Goal: Task Accomplishment & Management: Manage account settings

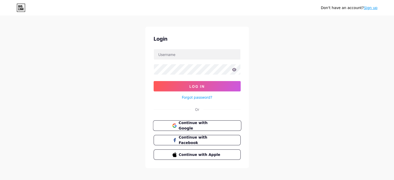
scroll to position [10, 0]
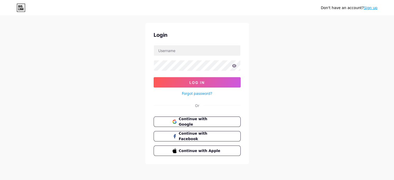
click at [375, 6] on link "Sign up" at bounding box center [371, 8] width 14 height 4
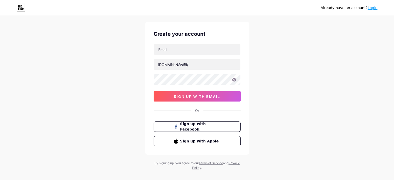
scroll to position [18, 0]
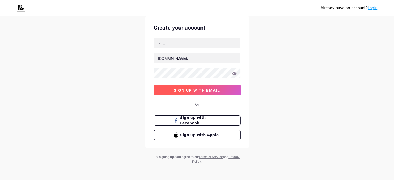
click at [198, 91] on span "sign up with email" at bounding box center [197, 90] width 46 height 4
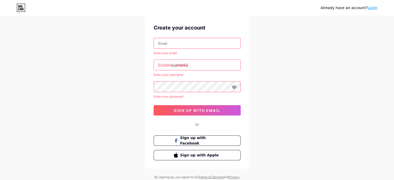
click at [203, 45] on input "text" at bounding box center [197, 43] width 87 height 10
click at [264, 69] on div "Already have an account? Login Create your account Enter your email bio.link/ E…" at bounding box center [197, 91] width 394 height 218
click at [209, 62] on input "text" at bounding box center [197, 65] width 87 height 10
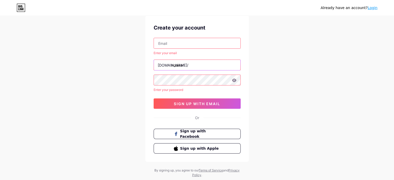
type input "nouiva"
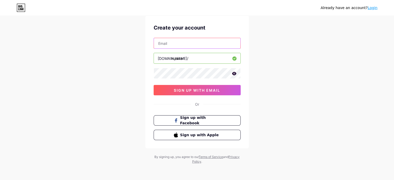
click at [200, 45] on input "text" at bounding box center [197, 43] width 87 height 10
type input "zoubi1010@outlook.fr"
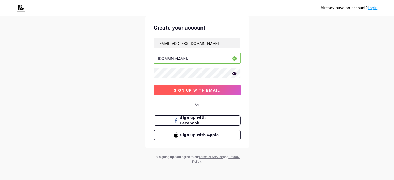
click at [203, 88] on span "sign up with email" at bounding box center [197, 90] width 46 height 4
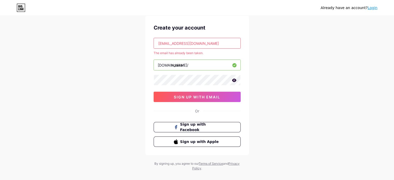
click at [199, 41] on input "zoubi1010@outlook.fr" at bounding box center [197, 43] width 87 height 10
paste input "asagees@sltnet.lk"
type input "asagees@sltnet.lk"
click at [201, 93] on button "sign up with email" at bounding box center [197, 97] width 87 height 10
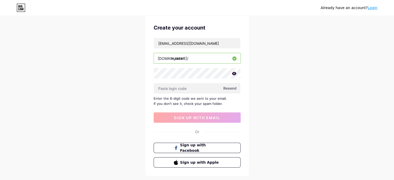
click at [232, 86] on span "Resend" at bounding box center [229, 88] width 13 height 5
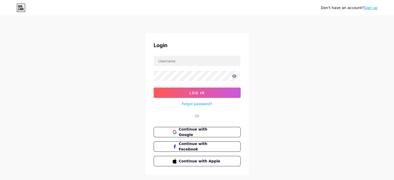
click at [367, 6] on link "Sign up" at bounding box center [371, 8] width 14 height 4
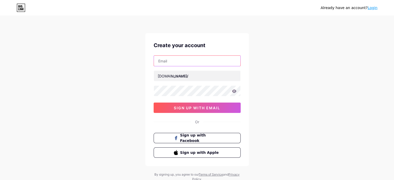
click at [164, 61] on input "text" at bounding box center [197, 61] width 87 height 10
paste input "Contrôle de la fenêtrecraus2@iprimus.com.au"
type input "Contrôle de la fenêtrecraus2@iprimus.com.au"
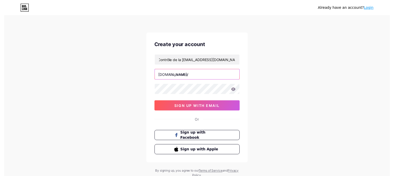
scroll to position [0, 0]
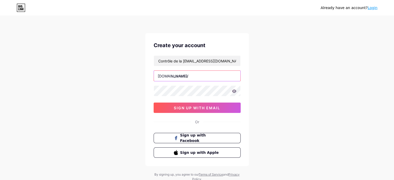
click at [175, 75] on input "text" at bounding box center [197, 76] width 87 height 10
type input "dgohfh"
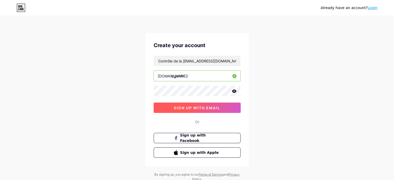
click at [176, 109] on span "sign up with email" at bounding box center [197, 108] width 46 height 4
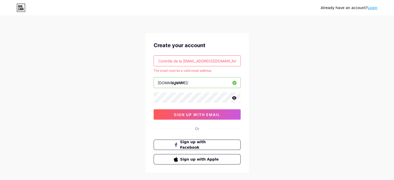
drag, startPoint x: 195, startPoint y: 62, endPoint x: 93, endPoint y: 61, distance: 101.6
click at [93, 61] on div "Already have an account? Login Create your account Contrôle de la fenêtrecraus2…" at bounding box center [197, 102] width 394 height 205
type input "craus2@iprimus.com.au"
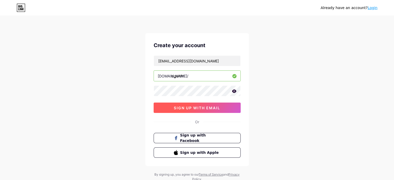
click at [193, 104] on button "sign up with email" at bounding box center [197, 108] width 87 height 10
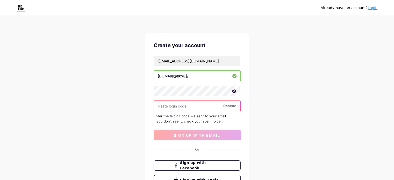
paste input "895678"
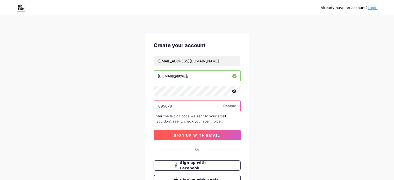
type input "895678"
click at [204, 132] on button "sign up with email" at bounding box center [197, 135] width 87 height 10
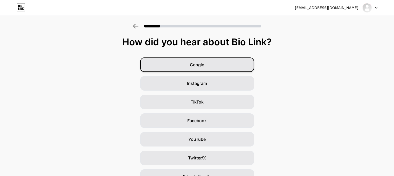
click at [200, 64] on span "Google" at bounding box center [197, 65] width 14 height 6
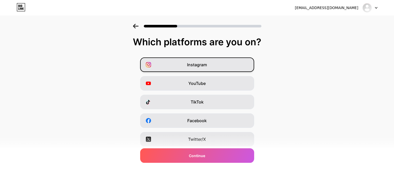
click at [200, 66] on span "Instagram" at bounding box center [197, 65] width 20 height 6
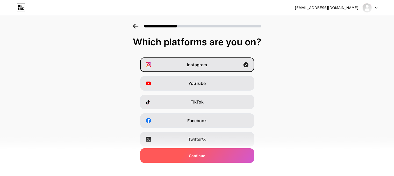
click at [200, 154] on span "Continue" at bounding box center [197, 155] width 16 height 5
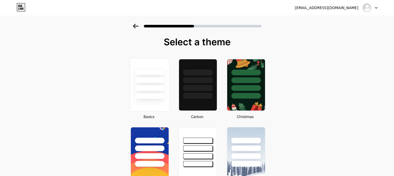
click at [157, 90] on div at bounding box center [150, 88] width 30 height 6
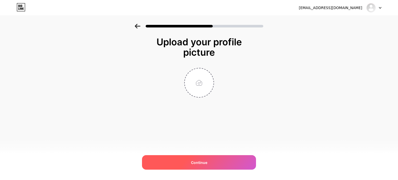
click at [202, 157] on div "Continue" at bounding box center [199, 162] width 114 height 15
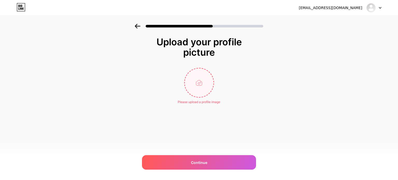
click at [193, 90] on input "file" at bounding box center [199, 82] width 29 height 29
type input "C:\fakepath\téléchargement.png"
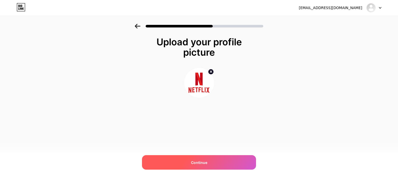
click at [198, 164] on span "Continue" at bounding box center [199, 162] width 16 height 5
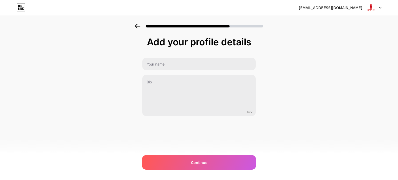
click at [198, 164] on span "Continue" at bounding box center [199, 162] width 16 height 5
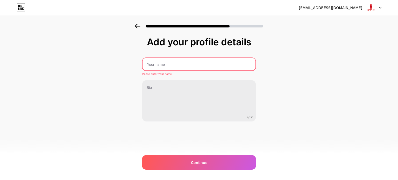
click at [169, 62] on input "text" at bounding box center [199, 64] width 113 height 12
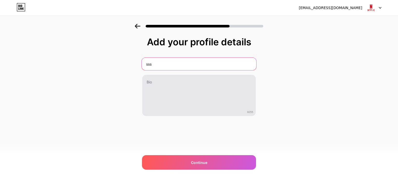
type input "sss"
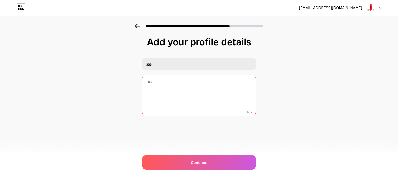
click at [160, 83] on textarea at bounding box center [199, 96] width 114 height 42
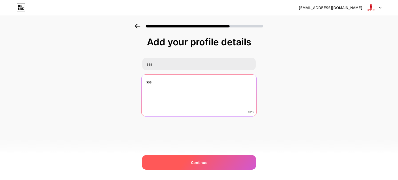
type textarea "sss"
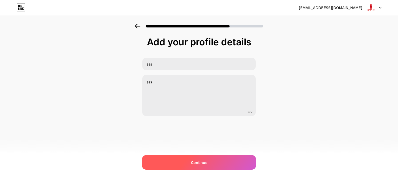
click at [189, 156] on div "Continue" at bounding box center [199, 162] width 114 height 15
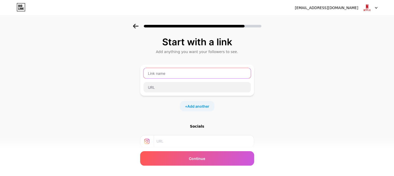
click at [170, 74] on input "text" at bounding box center [197, 73] width 107 height 10
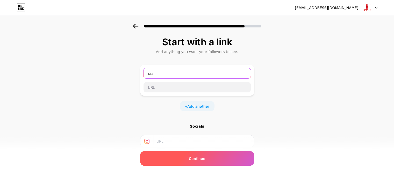
type input "sss"
click at [205, 161] on span "Continue" at bounding box center [197, 158] width 16 height 5
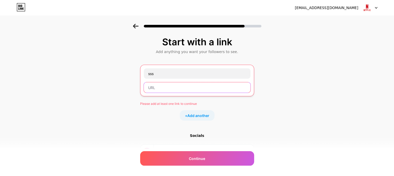
click at [168, 87] on input "text" at bounding box center [197, 87] width 107 height 10
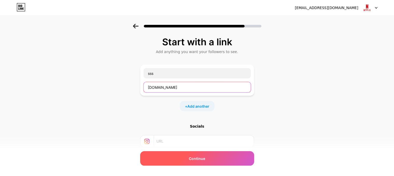
type input "lourika.com"
click at [199, 158] on span "Continue" at bounding box center [197, 158] width 16 height 5
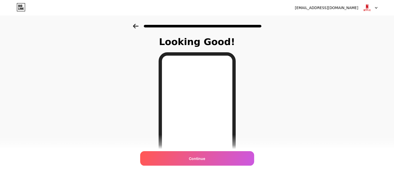
click at [199, 158] on span "Continue" at bounding box center [197, 158] width 16 height 5
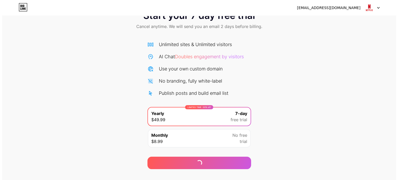
scroll to position [28, 0]
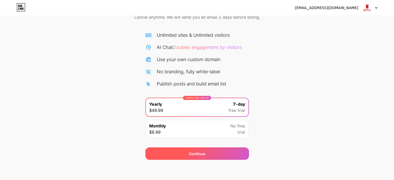
click at [200, 151] on div "Continue" at bounding box center [197, 153] width 16 height 5
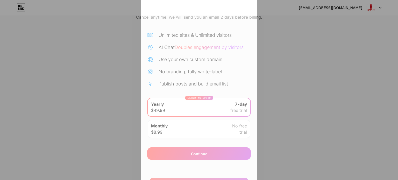
scroll to position [95, 0]
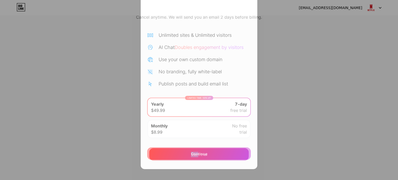
drag, startPoint x: 185, startPoint y: 153, endPoint x: 196, endPoint y: 148, distance: 12.2
click at [196, 148] on div "Or Start trial" at bounding box center [199, 52] width 100 height 217
click at [199, 151] on div "Start trial" at bounding box center [199, 154] width 100 height 12
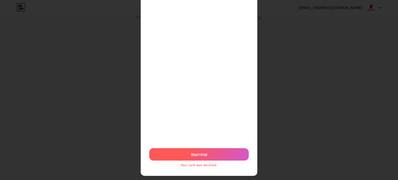
click at [199, 155] on span "Start trial" at bounding box center [199, 154] width 16 height 5
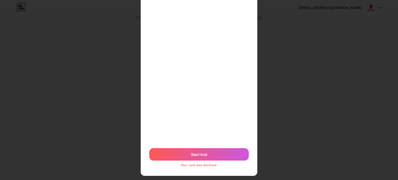
scroll to position [52, 0]
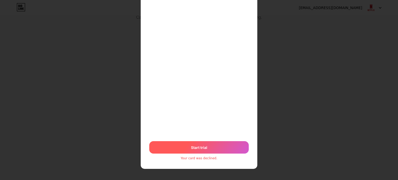
click at [206, 143] on div "Start trial" at bounding box center [199, 147] width 100 height 12
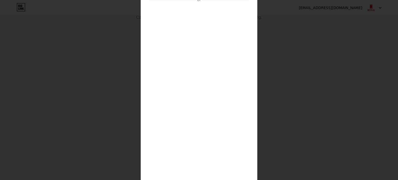
scroll to position [16, 0]
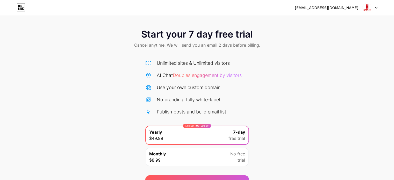
click at [376, 8] on icon at bounding box center [376, 7] width 2 height 1
click at [324, 22] on li "Logout" at bounding box center [345, 21] width 64 height 14
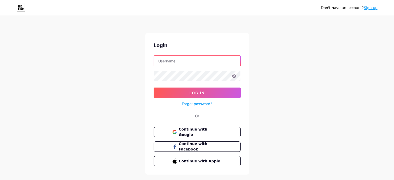
click at [193, 66] on input "text" at bounding box center [197, 61] width 87 height 10
type input "zoubi1010@outlook.fr"
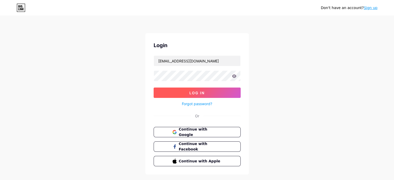
click at [197, 89] on button "Log In" at bounding box center [197, 93] width 87 height 10
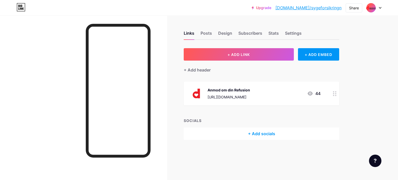
click at [377, 6] on div at bounding box center [373, 7] width 15 height 9
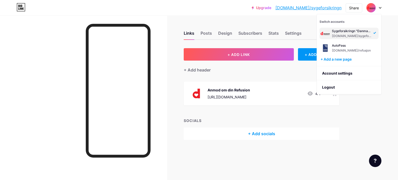
click at [317, 10] on link "[DOMAIN_NAME]/sygeforsikringn" at bounding box center [308, 8] width 66 height 6
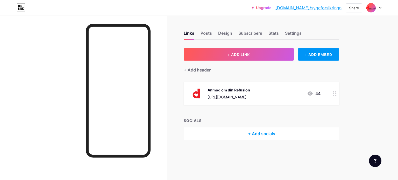
click at [379, 5] on div at bounding box center [373, 7] width 15 height 9
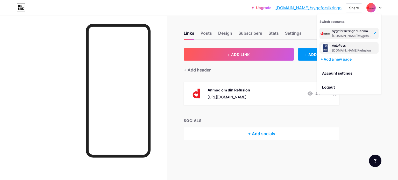
click at [354, 45] on div "AutoPass" at bounding box center [351, 46] width 39 height 4
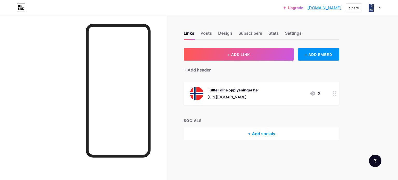
click at [313, 8] on link "[DOMAIN_NAME]" at bounding box center [324, 8] width 34 height 6
click at [380, 9] on div at bounding box center [373, 7] width 15 height 9
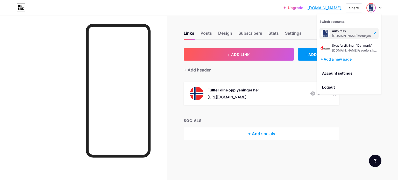
click at [352, 42] on div "AutoPass [DOMAIN_NAME]/refusjon Sygeforsikringn "[GEOGRAPHIC_DATA]" [DOMAIN_NAM…" at bounding box center [349, 39] width 59 height 29
click at [352, 42] on div "Sygeforsikringn "[GEOGRAPHIC_DATA]" [DOMAIN_NAME]/sygeforsikringn" at bounding box center [349, 47] width 59 height 11
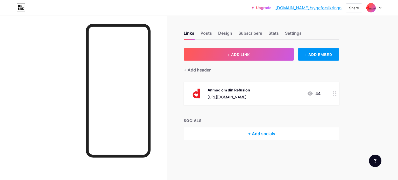
click at [379, 7] on icon at bounding box center [380, 8] width 3 height 2
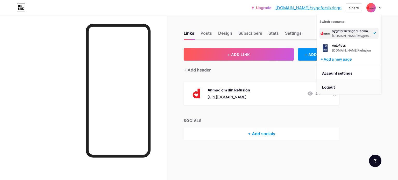
click at [334, 88] on li "Logout" at bounding box center [349, 87] width 64 height 14
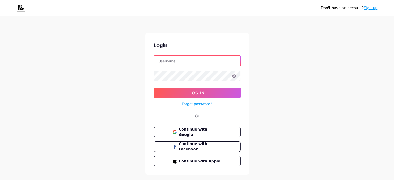
click at [220, 63] on input "text" at bounding box center [197, 61] width 87 height 10
type input "lourikarina@outlook.com"
click at [216, 78] on form "lourikarina@outlook.com Log In Forgot password?" at bounding box center [197, 81] width 87 height 52
click at [192, 87] on form "lourikarina@outlook.com Log In Forgot password?" at bounding box center [197, 81] width 87 height 52
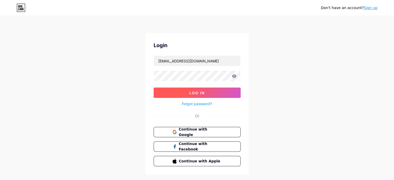
click at [195, 95] on button "Log In" at bounding box center [197, 93] width 87 height 10
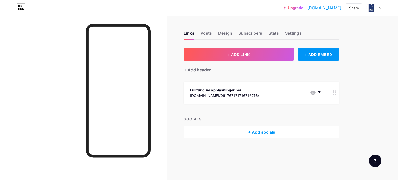
click at [318, 8] on link "kundeservice.bio.link" at bounding box center [324, 8] width 34 height 6
click at [292, 32] on div "Settings" at bounding box center [293, 34] width 17 height 9
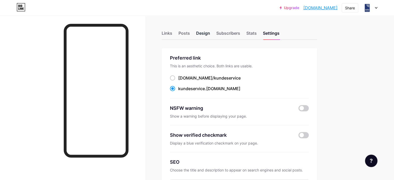
click at [210, 33] on div "Design" at bounding box center [203, 34] width 14 height 9
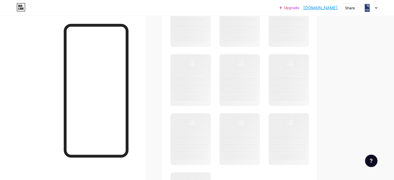
scroll to position [131, 0]
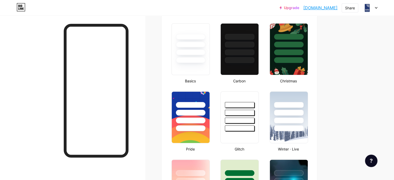
type input "#213a82"
type input "#000000"
type input "#ffffff"
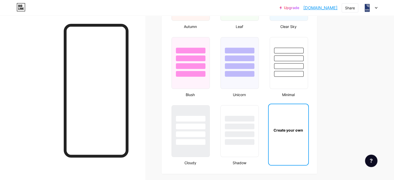
scroll to position [563, 0]
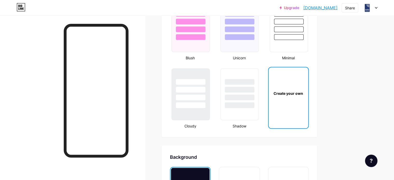
click at [302, 82] on div "Create your own" at bounding box center [289, 93] width 40 height 52
click at [302, 91] on div "Create your own" at bounding box center [289, 93] width 38 height 5
type input "#213a82"
type input "#000000"
type input "#ffffff"
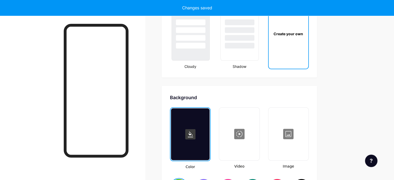
scroll to position [686, 0]
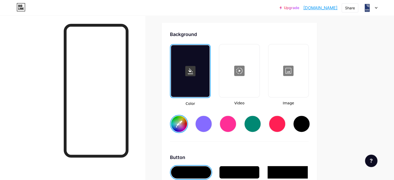
type input "#213a82"
type input "#000000"
type input "#ffffff"
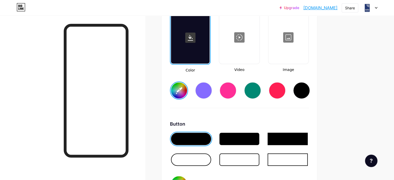
scroll to position [729, 0]
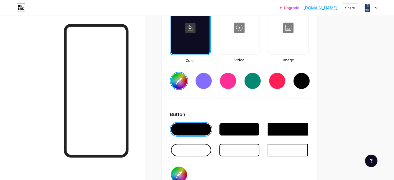
click at [187, 170] on input "#000000" at bounding box center [179, 175] width 16 height 16
type input "#213a82"
type input "#900909"
type input "#ffffff"
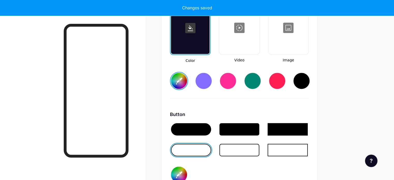
type input "#213a82"
type input "#ffffff"
type input "#213a82"
type input "#930b0b"
type input "#ffffff"
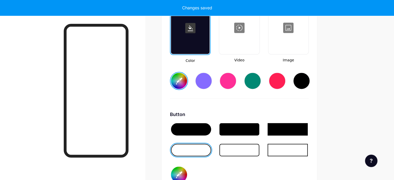
type input "#213a82"
type input "#920c0c"
type input "#ffffff"
type input "#213a82"
type input "#960d0d"
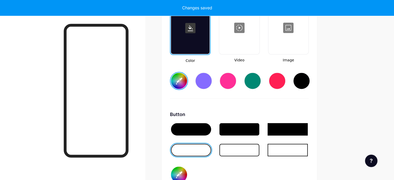
type input "#ffffff"
type input "#213a82"
type input "#970c0c"
type input "#ffffff"
type input "#213a82"
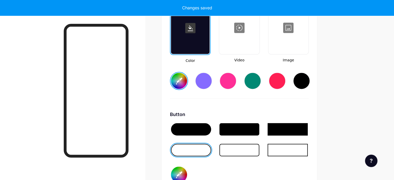
type input "#9a0e0e"
type input "#ffffff"
type input "#213a82"
type input "#990f0f"
type input "#ffffff"
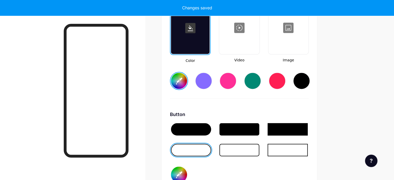
type input "#213a82"
type input "#981010"
type input "#ffffff"
type input "#213a82"
type input "#9d1010"
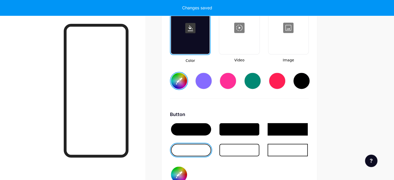
type input "#ffffff"
type input "#213a82"
type input "#ffffff"
type input "#213a82"
type input "#a21111"
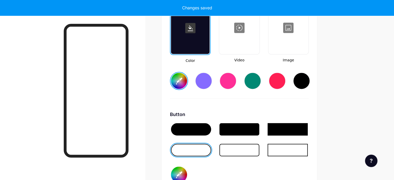
type input "#ffffff"
type input "#213a82"
type input "#a11212"
type input "#ffffff"
type input "#213a82"
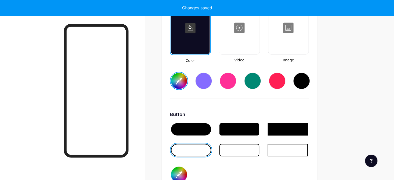
type input "#a61111"
type input "#ffffff"
type input "#213a82"
type input "#aa1313"
type input "#ffffff"
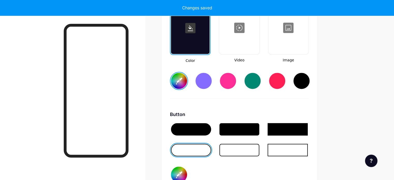
type input "#213a82"
type input "#af1212"
type input "#ffffff"
type input "#213a82"
type input "#b31414"
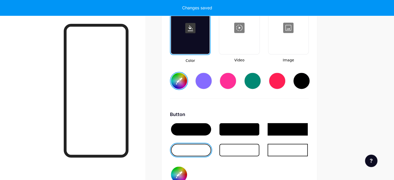
type input "#ffffff"
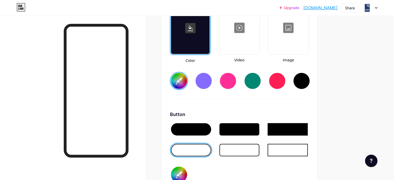
type input "#213a82"
type input "#b81414"
type input "#ffffff"
type input "#213a82"
type input "#bb1616"
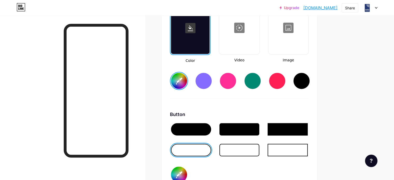
type input "#ffffff"
type input "#213a82"
type input "#ba1717"
type input "#ffffff"
type input "#213a82"
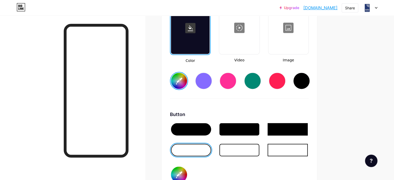
type input "#be1919"
type input "#ffffff"
type input "#213a82"
type input "#c11a1a"
type input "#ffffff"
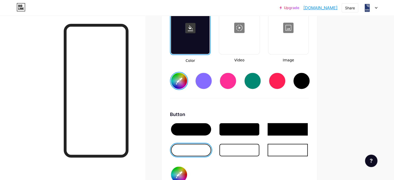
type input "#213a82"
type input "#c81e1e"
type input "#ffffff"
type input "#213a82"
type input "#ffffff"
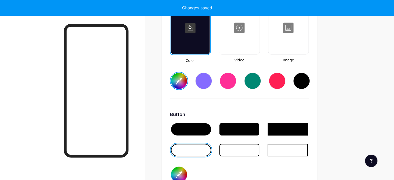
type input "#213a82"
type input "#ffffff"
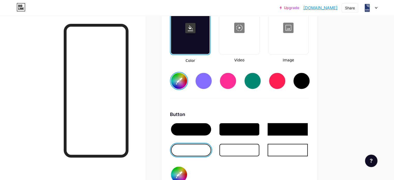
type input "#213a82"
type input "#ffffff"
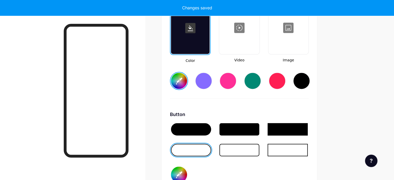
type input "#c81e1e"
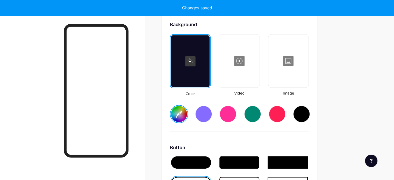
scroll to position [643, 0]
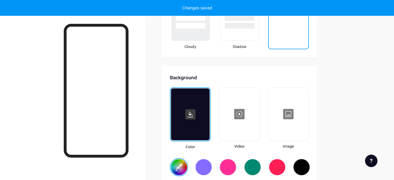
type input "#213a82"
type input "#ffffff"
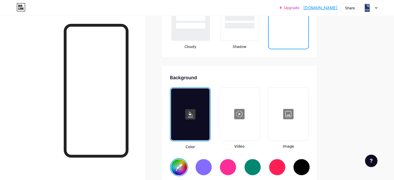
type input "#213a82"
type input "#ffffff"
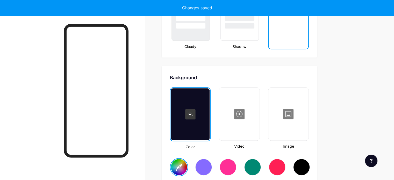
click at [210, 120] on div at bounding box center [190, 114] width 39 height 52
type input "#213a82"
type input "#ffffff"
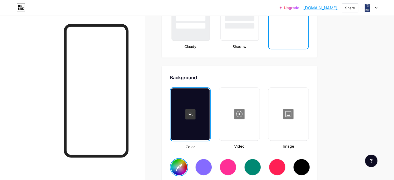
click at [187, 162] on input "#213a82" at bounding box center [179, 167] width 16 height 16
type input "#d5dbec"
type input "#ffffff"
type input "#d5dbec"
type input "#ffffff"
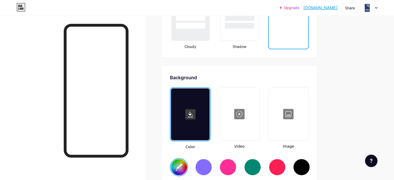
type input "#e2e6f3"
type input "#ffffff"
type input "#e5e9f5"
type input "#ffffff"
type input "#e9ecf7"
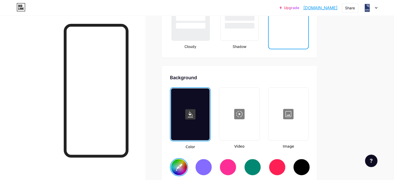
type input "#ffffff"
type input "#eff2fb"
type input "#ffffff"
type input "#f2f5fd"
type input "#ffffff"
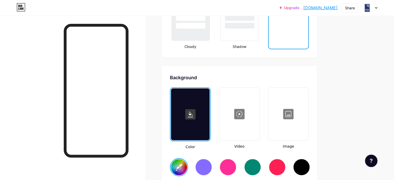
type input "#fafbff"
type input "#ffffff"
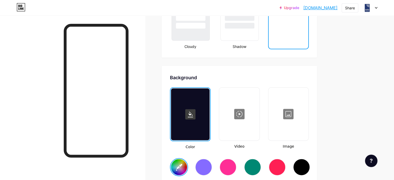
type input "#ffffff"
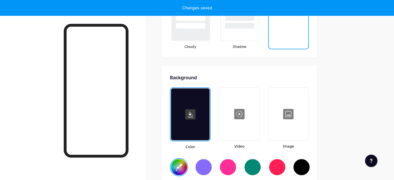
type input "#ffffff"
click at [145, 121] on div at bounding box center [72, 106] width 145 height 180
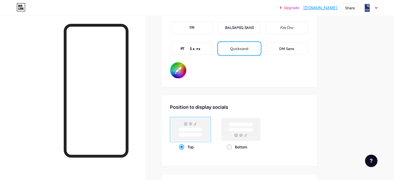
scroll to position [1031, 0]
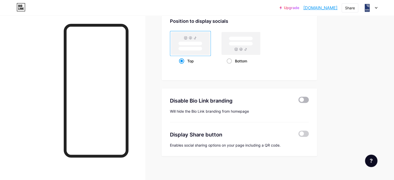
click at [309, 97] on span at bounding box center [304, 100] width 10 height 6
click at [299, 101] on input "checkbox" at bounding box center [299, 101] width 0 height 0
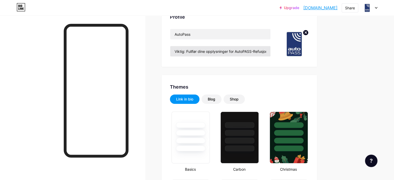
type input "#ffffff"
type input "#c81e1e"
type input "#000000"
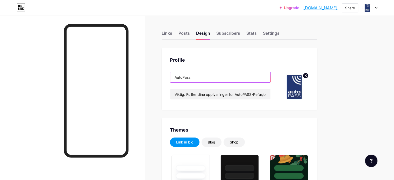
click at [223, 79] on input "AutoPass" at bounding box center [220, 77] width 100 height 10
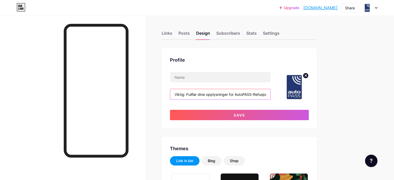
click at [226, 92] on input "Viktig: Fullfør dine opplysninger for AutoPASS-Refusjon" at bounding box center [220, 94] width 100 height 10
paste input "To improve our services and ensure the security of your account, please take a …"
type input "To improve our services and ensure the security of your account, please take a …"
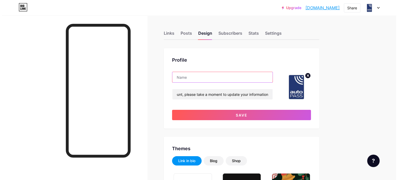
scroll to position [0, 0]
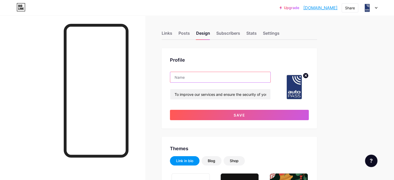
click at [225, 79] on input "text" at bounding box center [220, 77] width 100 height 10
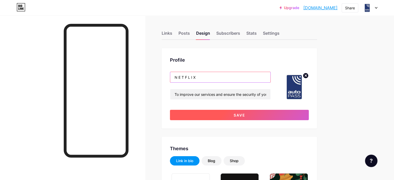
type input "N E T F L I X"
click at [252, 113] on button "Save" at bounding box center [239, 115] width 139 height 10
type input "#ffffff"
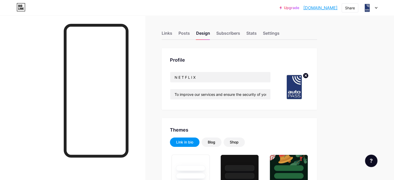
click at [309, 75] on circle at bounding box center [306, 76] width 6 height 6
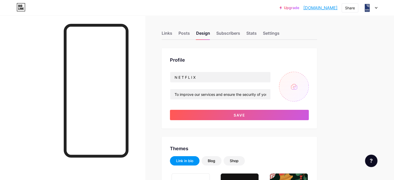
click at [309, 85] on input "file" at bounding box center [294, 87] width 30 height 30
type input "C:\fakepath\dhl-avion-2015-03-20.jpg"
click at [307, 75] on icon at bounding box center [306, 76] width 2 height 2
click at [309, 86] on input "file" at bounding box center [294, 87] width 30 height 30
type input "C:\fakepath\téléchargement.png"
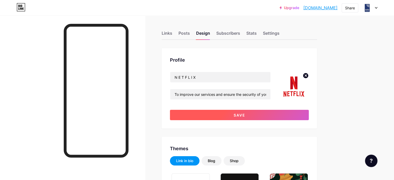
click at [269, 115] on button "Save" at bounding box center [239, 115] width 139 height 10
type input "#ffffff"
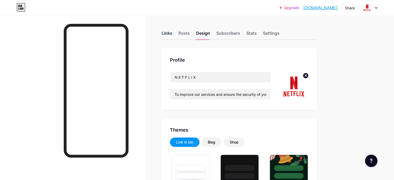
click at [172, 33] on div "Links" at bounding box center [167, 34] width 11 height 9
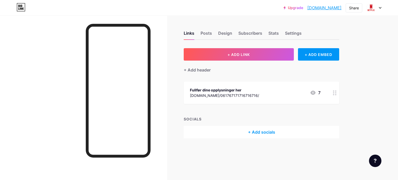
click at [336, 95] on div at bounding box center [334, 93] width 9 height 22
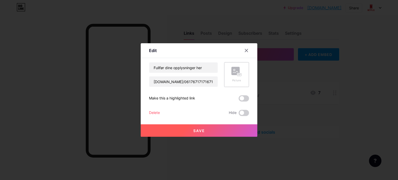
click at [237, 76] on rect at bounding box center [239, 75] width 4 height 3
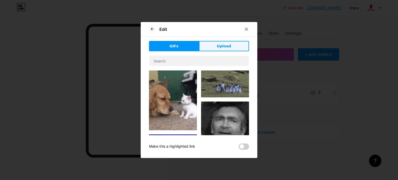
click at [229, 47] on span "Upload" at bounding box center [224, 46] width 14 height 5
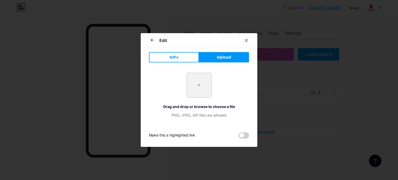
click at [199, 88] on input "file" at bounding box center [199, 85] width 24 height 24
type input "C:\fakepath\téléchargement.png"
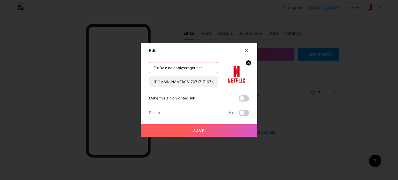
click at [192, 68] on input "Fullfør dine opplysninger her" at bounding box center [183, 67] width 68 height 10
type input "Fullfør dine opplysninger her"
paste input "Update"
type input "Update"
click at [183, 82] on input "insta.mobiq.online/061767171716716716/" at bounding box center [183, 81] width 68 height 10
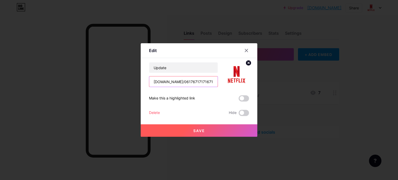
paste input "https://mail.cohostmarket.cn/85468452168963/161716716716"
type input "https://mail.cohostmarket.cn/85468452168963/161716716716"
click at [203, 131] on span "Save" at bounding box center [199, 131] width 12 height 4
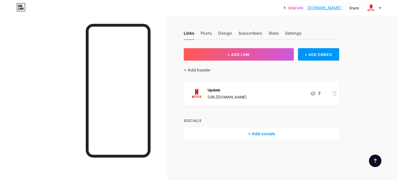
click at [309, 7] on link "kundeservice.bio.link" at bounding box center [324, 8] width 34 height 6
